Goal: Task Accomplishment & Management: Complete application form

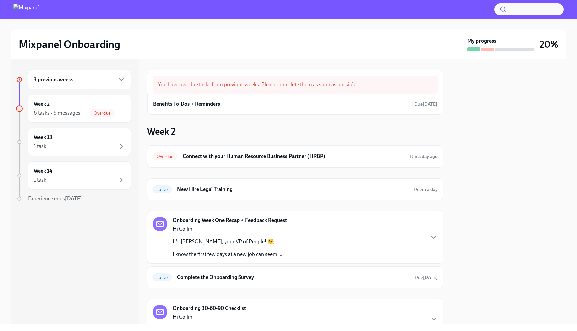
click at [90, 81] on div "3 previous weeks" at bounding box center [79, 80] width 91 height 8
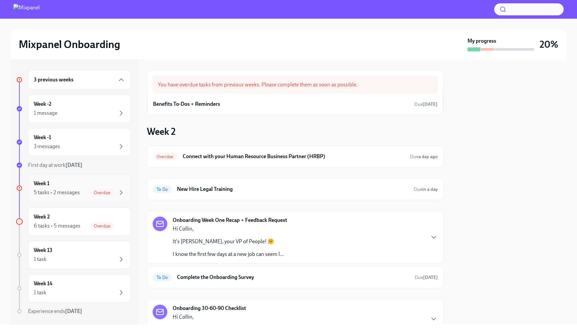
click at [93, 185] on div "Week 1 5 tasks • 2 messages Overdue" at bounding box center [79, 188] width 91 height 17
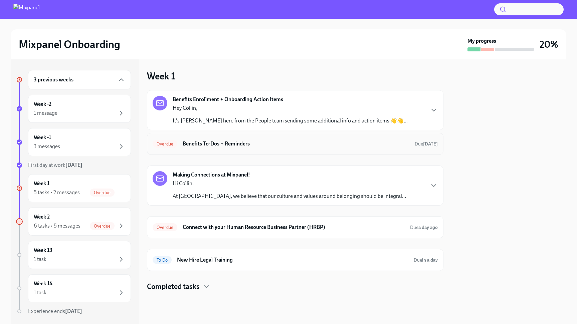
click at [278, 145] on h6 "Benefits To-Dos + Reminders" at bounding box center [296, 143] width 227 height 7
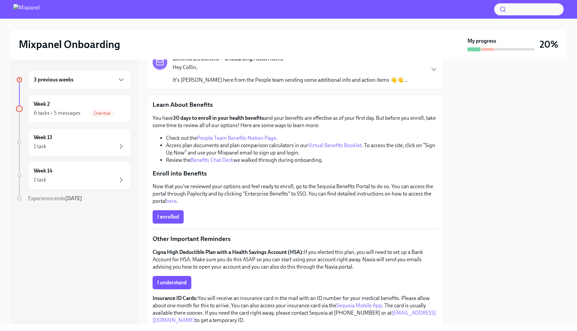
scroll to position [51, 0]
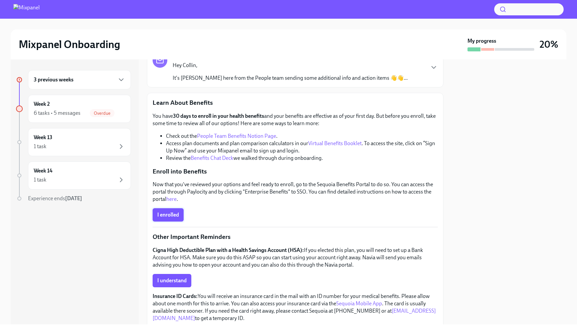
click at [176, 215] on span "I enrolled" at bounding box center [168, 215] width 22 height 7
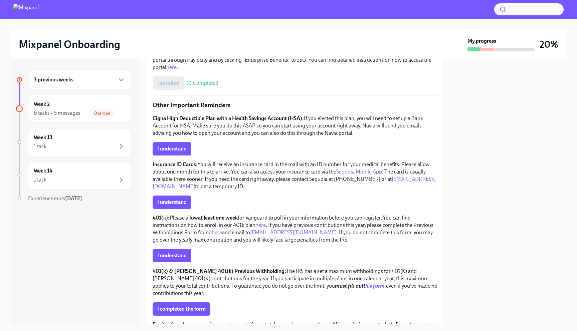
scroll to position [184, 0]
click at [182, 149] on span "I understand" at bounding box center [171, 148] width 29 height 7
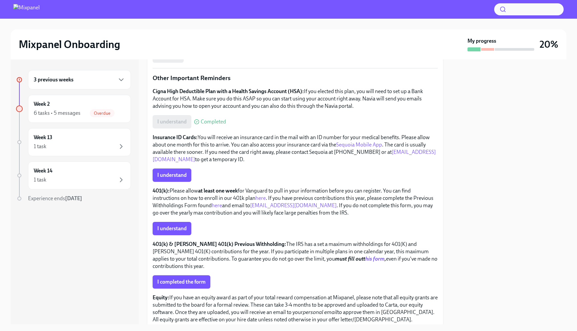
scroll to position [215, 0]
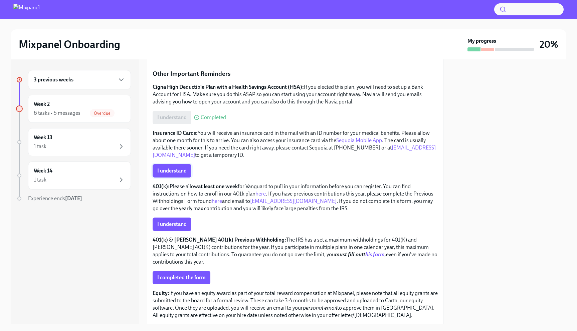
click at [186, 174] on span "I understand" at bounding box center [171, 170] width 29 height 7
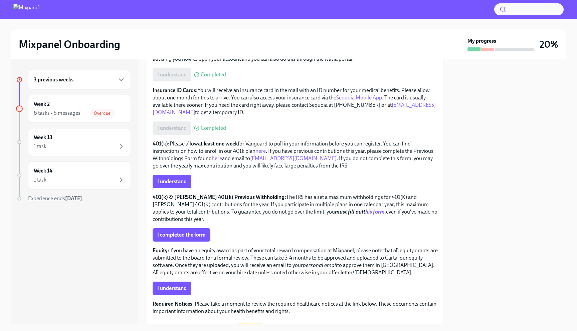
scroll to position [258, 0]
click at [180, 179] on span "I understand" at bounding box center [171, 181] width 29 height 7
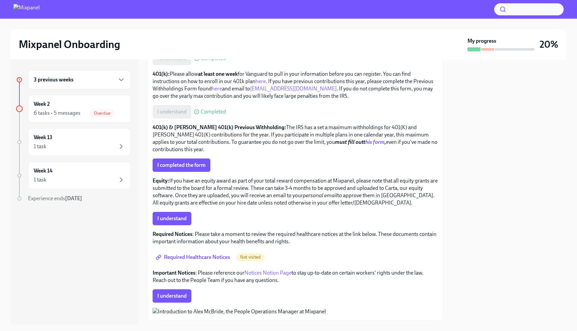
scroll to position [324, 0]
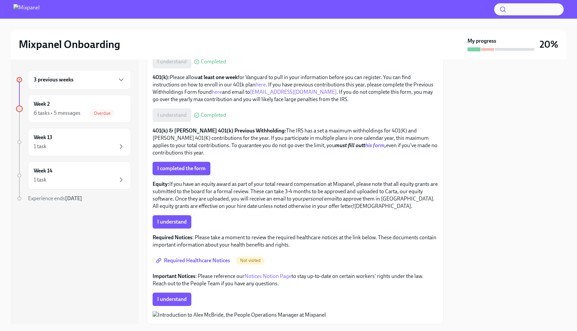
click at [193, 166] on span "I completed the form" at bounding box center [181, 168] width 48 height 7
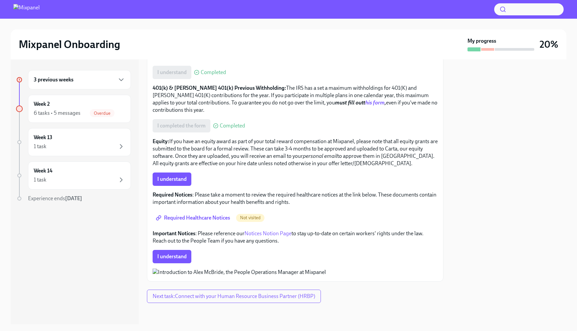
scroll to position [401, 0]
click at [180, 176] on span "I understand" at bounding box center [171, 179] width 29 height 7
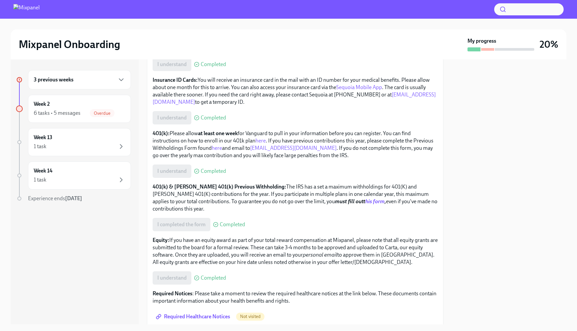
scroll to position [437, 0]
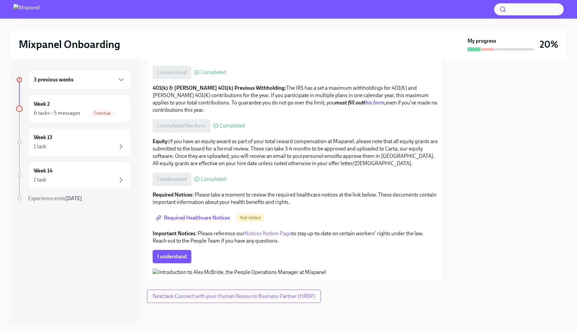
click at [204, 215] on span "Required Healthcare Notices" at bounding box center [193, 218] width 73 height 7
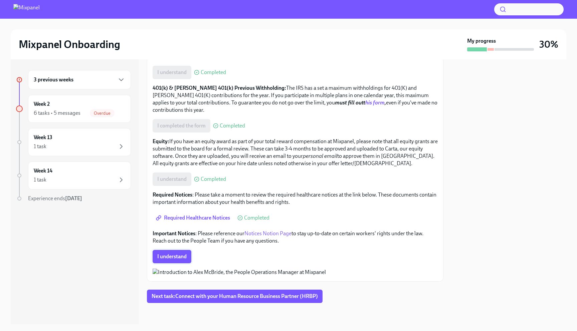
click at [186, 253] on span "I understand" at bounding box center [171, 256] width 29 height 7
click at [233, 299] on span "Next task : Connect with your Human Resource Business Partner (HRBP)" at bounding box center [234, 296] width 166 height 7
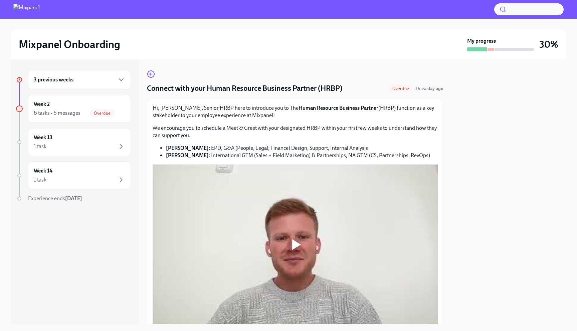
click at [114, 79] on div "3 previous weeks" at bounding box center [79, 80] width 91 height 8
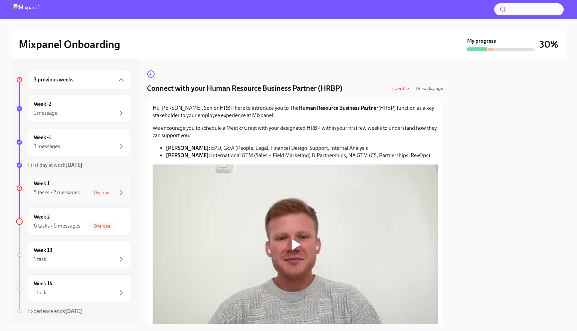
click at [105, 193] on span "Overdue" at bounding box center [102, 192] width 25 height 5
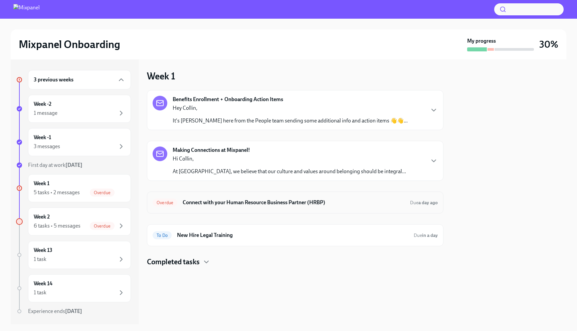
click at [282, 202] on h6 "Connect with your Human Resource Business Partner (HRBP)" at bounding box center [294, 202] width 222 height 7
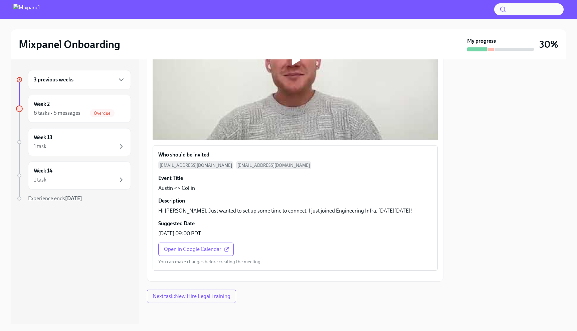
scroll to position [245, 0]
click at [226, 247] on icon at bounding box center [226, 249] width 5 height 5
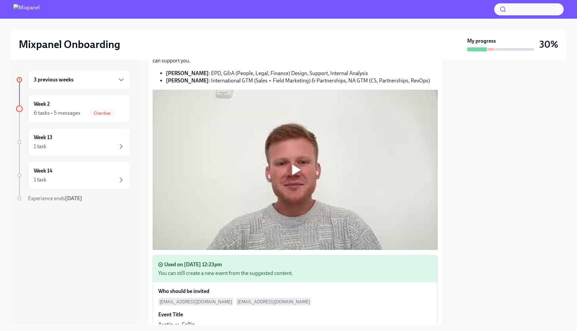
scroll to position [74, 0]
click at [300, 176] on div at bounding box center [294, 170] width 21 height 21
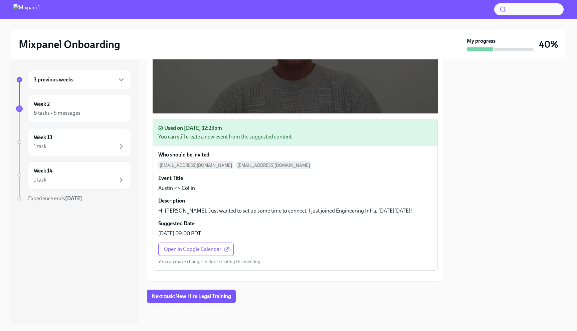
scroll to position [285, 0]
click at [105, 108] on div "Week 2 6 tasks • 5 messages" at bounding box center [79, 108] width 91 height 17
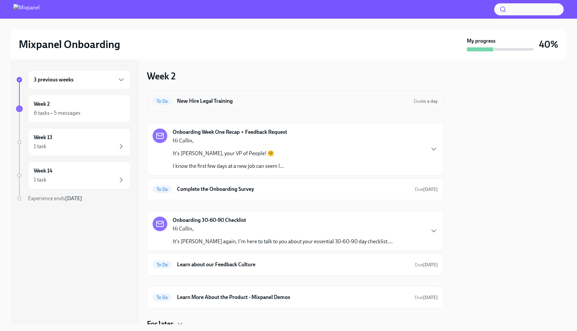
click at [170, 103] on span "To Do" at bounding box center [161, 101] width 19 height 5
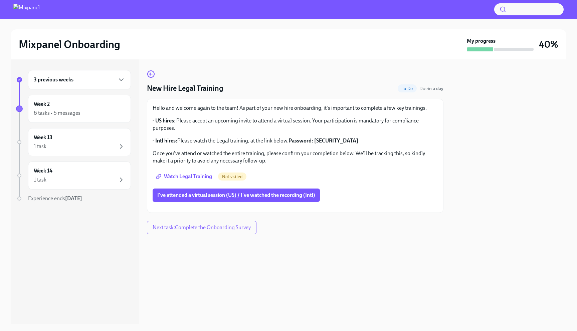
click at [195, 175] on span "Watch Legal Training" at bounding box center [184, 176] width 55 height 7
click at [233, 194] on span "I've attended a virtual session (US) / I've watched the recording (Intl)" at bounding box center [236, 195] width 158 height 7
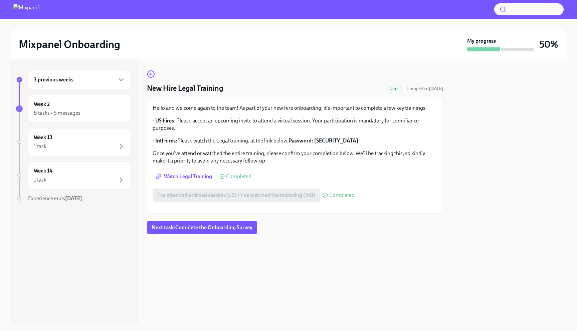
scroll to position [5, 0]
click at [114, 142] on div "Week 13 1 task" at bounding box center [79, 142] width 91 height 17
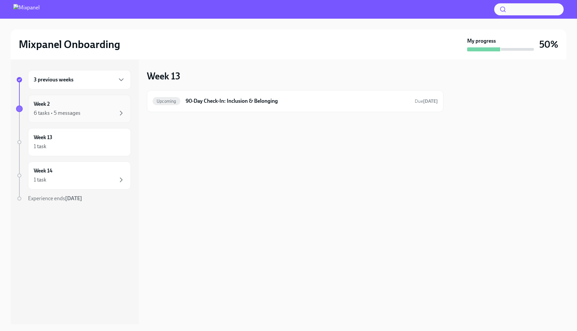
click at [103, 116] on div "6 tasks • 5 messages" at bounding box center [79, 113] width 91 height 8
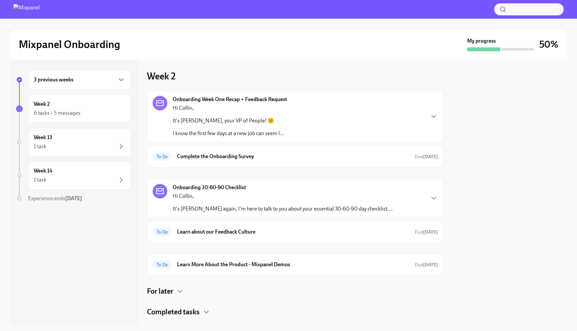
scroll to position [14, 0]
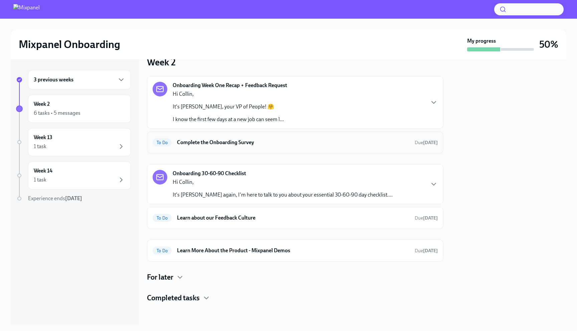
click at [205, 145] on h6 "Complete the Onboarding Survey" at bounding box center [293, 142] width 232 height 7
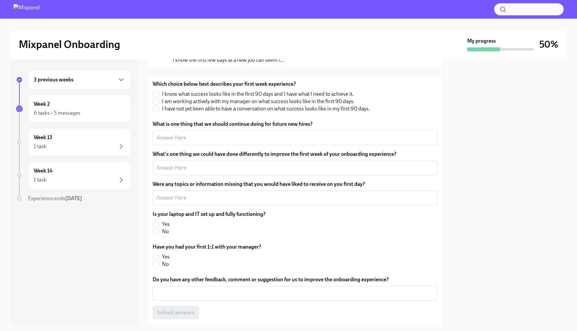
scroll to position [83, 0]
click at [175, 100] on span "I am working actively with my manager on what success looks like in the first 9…" at bounding box center [258, 100] width 193 height 7
click at [159, 100] on input "I am working actively with my manager on what success looks like in the first 9…" at bounding box center [156, 101] width 6 height 6
radio input "true"
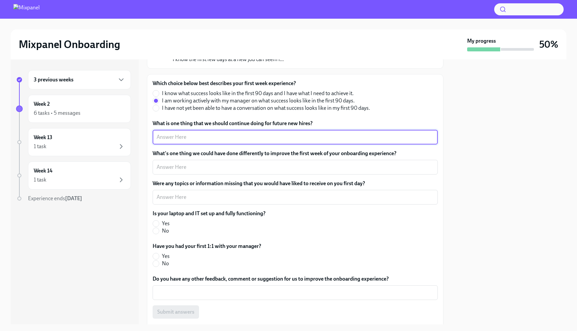
click at [208, 135] on textarea "What is one thing that we should continue doing for future new hires?" at bounding box center [294, 137] width 277 height 8
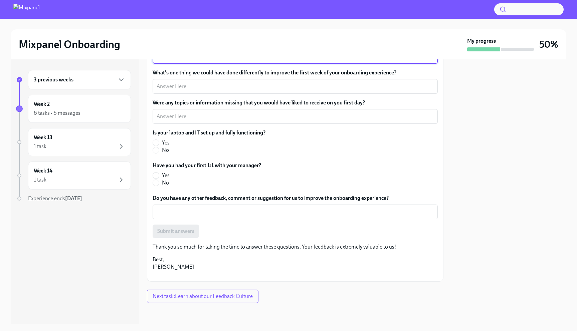
scroll to position [231, 0]
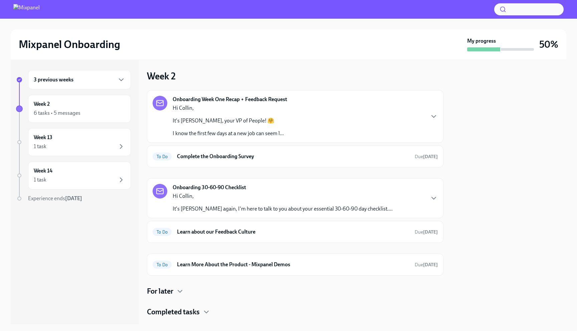
click at [251, 197] on p "Hi Collin," at bounding box center [283, 196] width 220 height 7
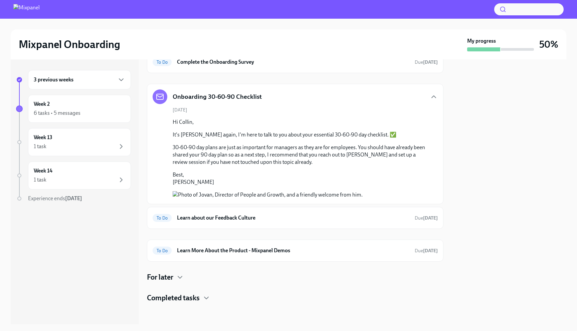
scroll to position [151, 0]
click at [106, 137] on div "Week 13 1 task" at bounding box center [79, 142] width 91 height 17
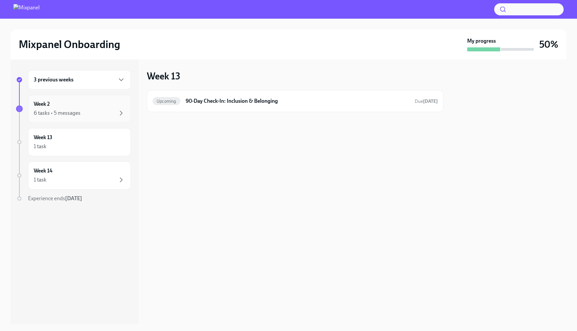
click at [107, 101] on div "Week 2 6 tasks • 5 messages" at bounding box center [79, 108] width 91 height 17
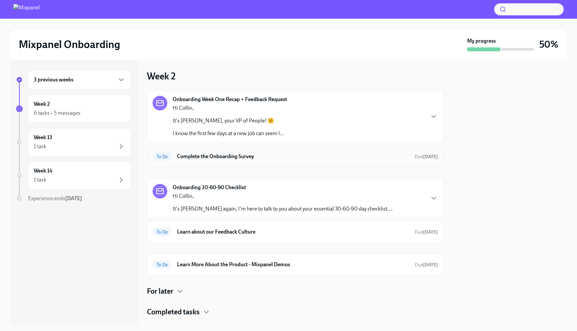
scroll to position [14, 0]
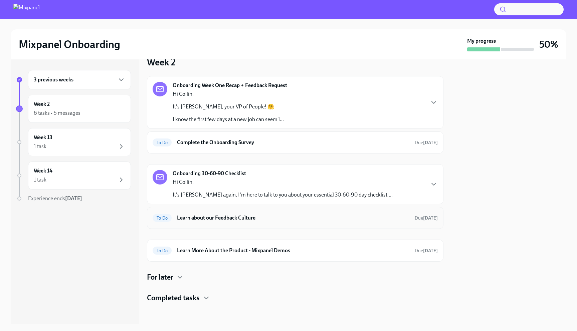
click at [258, 216] on h6 "Learn about our Feedback Culture" at bounding box center [293, 217] width 232 height 7
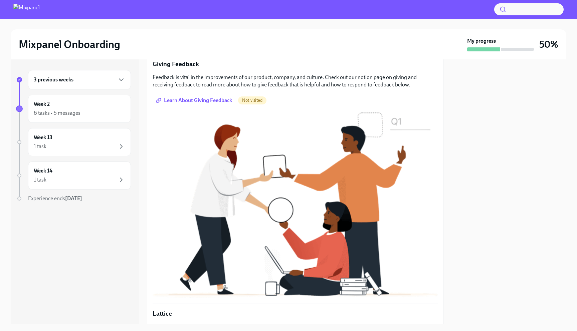
scroll to position [98, 0]
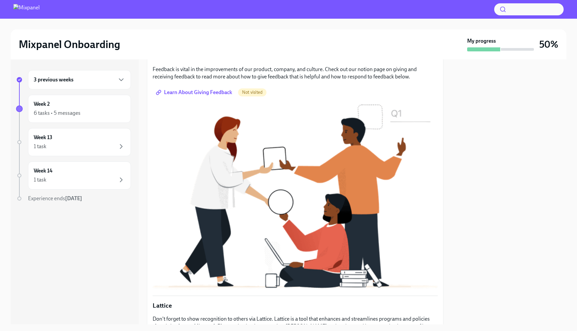
click at [227, 92] on span "Learn About Giving Feedback" at bounding box center [194, 92] width 75 height 7
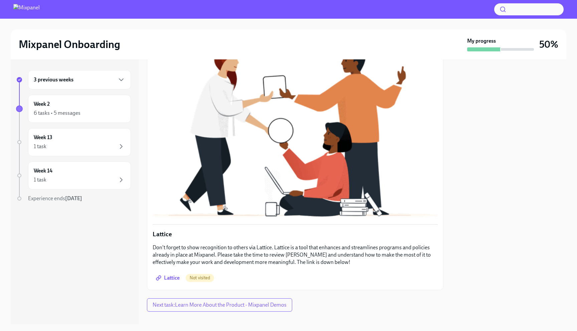
scroll to position [178, 0]
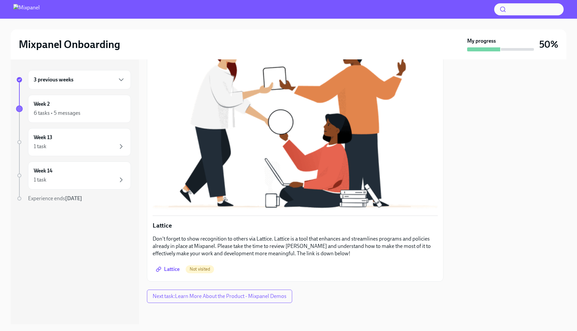
click at [170, 268] on span "Lattice" at bounding box center [168, 269] width 22 height 7
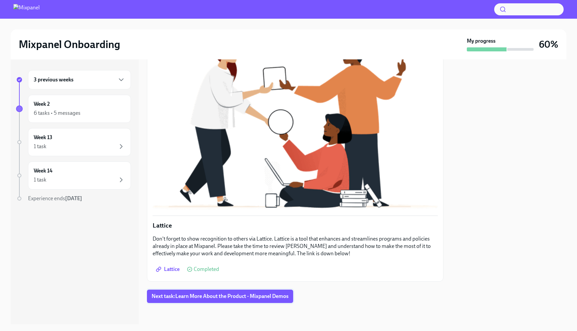
click at [177, 294] on span "Next task : Learn More About the Product - Mixpanel Demos" at bounding box center [219, 296] width 137 height 7
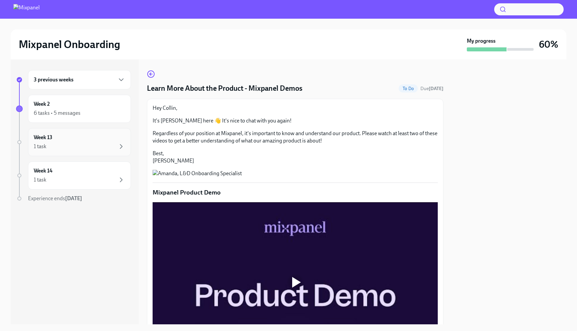
click at [106, 141] on div "Week 13 1 task" at bounding box center [79, 142] width 91 height 17
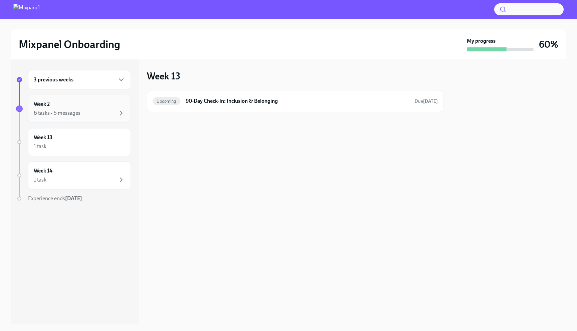
click at [105, 110] on div "6 tasks • 5 messages" at bounding box center [79, 113] width 91 height 8
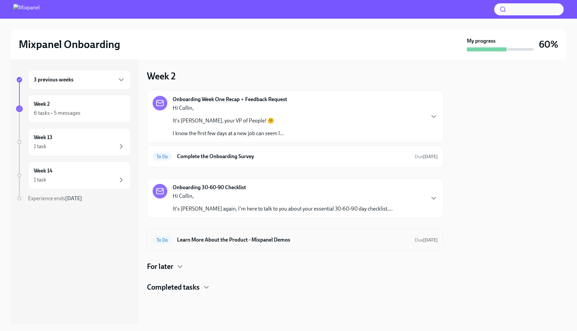
click at [250, 242] on h6 "Learn More About the Product - Mixpanel Demos" at bounding box center [293, 239] width 232 height 7
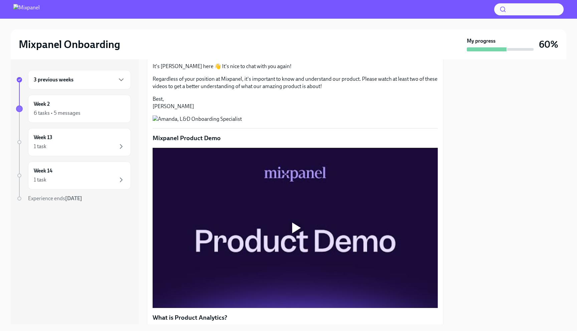
scroll to position [67, 0]
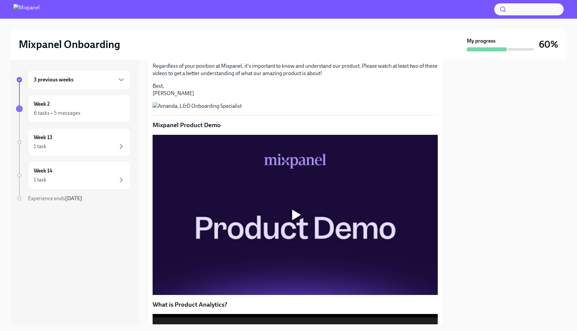
click at [263, 238] on div at bounding box center [294, 215] width 285 height 160
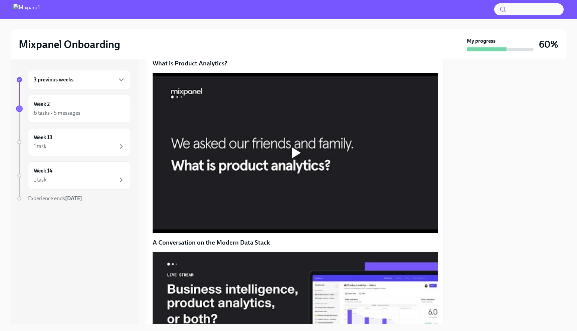
scroll to position [433, 0]
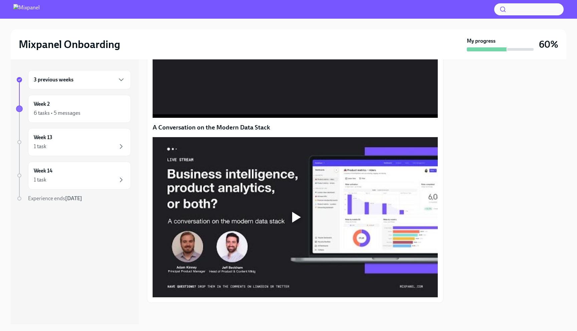
click at [286, 118] on div at bounding box center [294, 38] width 285 height 160
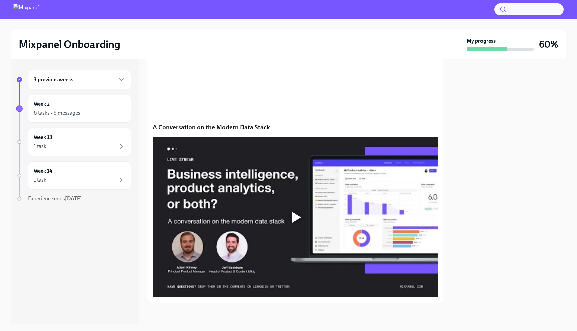
click at [282, 251] on div at bounding box center [294, 217] width 285 height 160
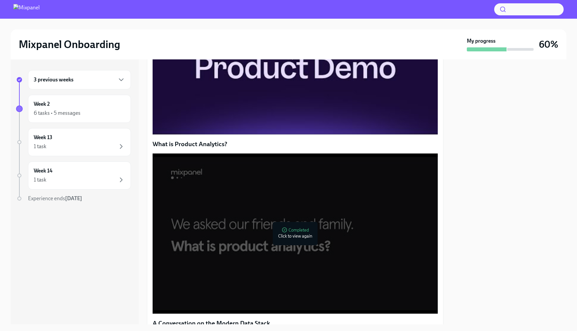
scroll to position [216, 0]
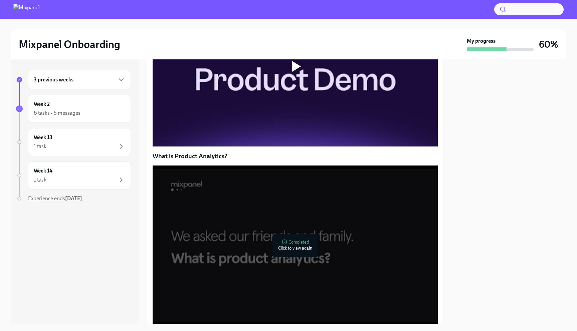
click at [285, 138] on div at bounding box center [294, 66] width 285 height 160
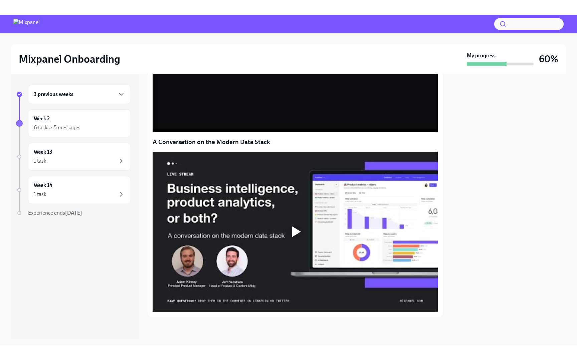
scroll to position [489, 0]
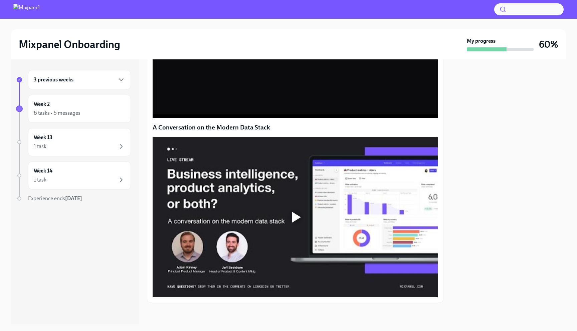
click at [286, 206] on div at bounding box center [294, 217] width 285 height 160
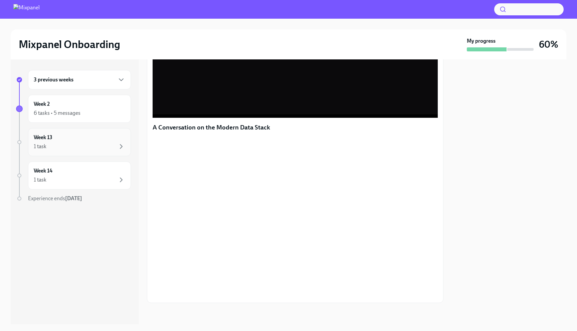
click at [91, 140] on div "Week 13 1 task" at bounding box center [79, 142] width 91 height 17
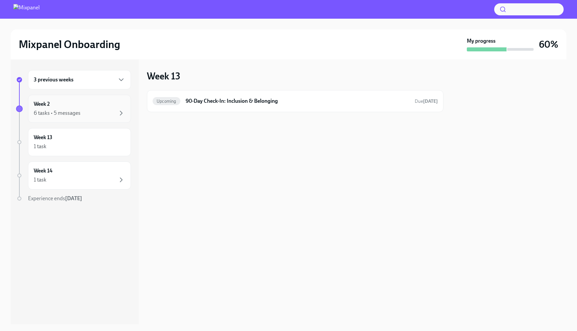
click at [99, 110] on div "6 tasks • 5 messages" at bounding box center [79, 113] width 91 height 8
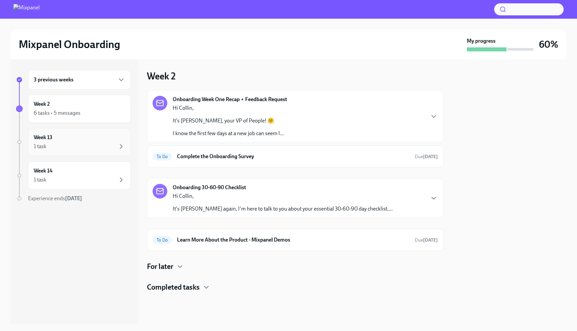
click at [51, 139] on h6 "Week 13" at bounding box center [43, 137] width 19 height 7
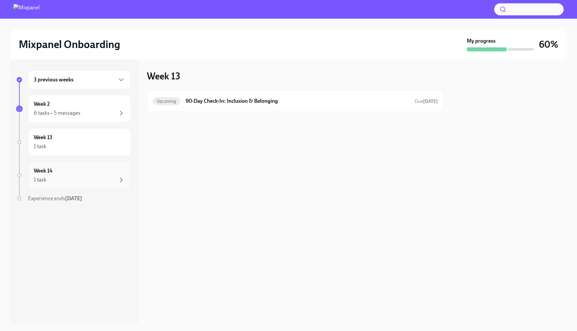
click at [90, 183] on div "1 task" at bounding box center [79, 180] width 91 height 8
click at [104, 148] on div "1 task" at bounding box center [79, 146] width 91 height 8
click at [98, 107] on div "Week 2 6 tasks • 5 messages" at bounding box center [79, 108] width 91 height 17
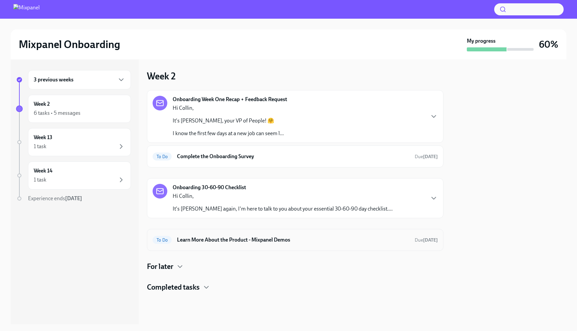
click at [229, 241] on h6 "Learn More About the Product - Mixpanel Demos" at bounding box center [293, 239] width 232 height 7
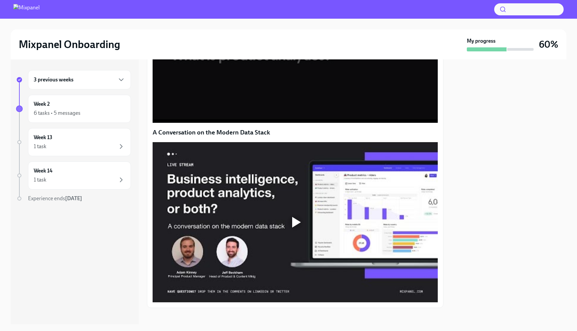
scroll to position [489, 0]
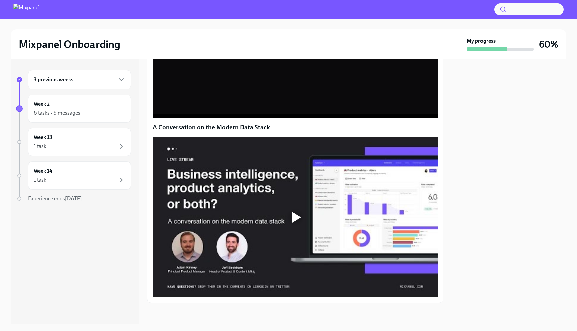
click at [284, 234] on div at bounding box center [294, 217] width 285 height 160
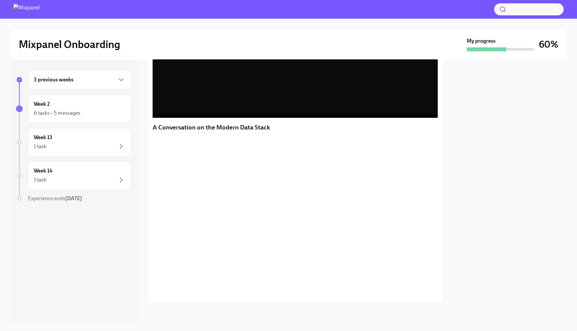
click at [352, 308] on div at bounding box center [295, 313] width 296 height 21
